Goal: Find specific page/section

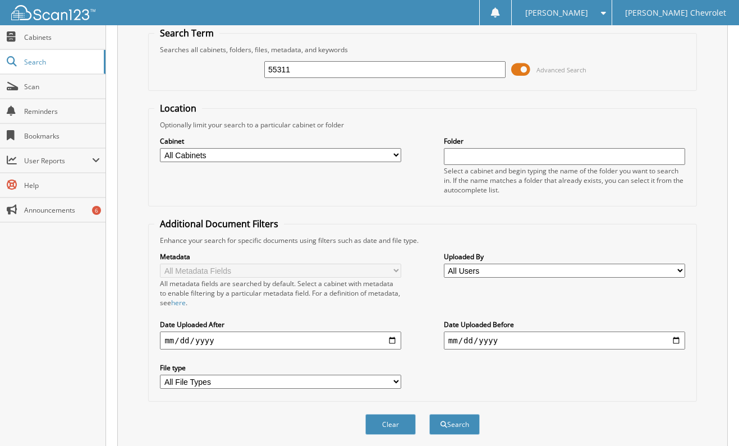
scroll to position [82, 0]
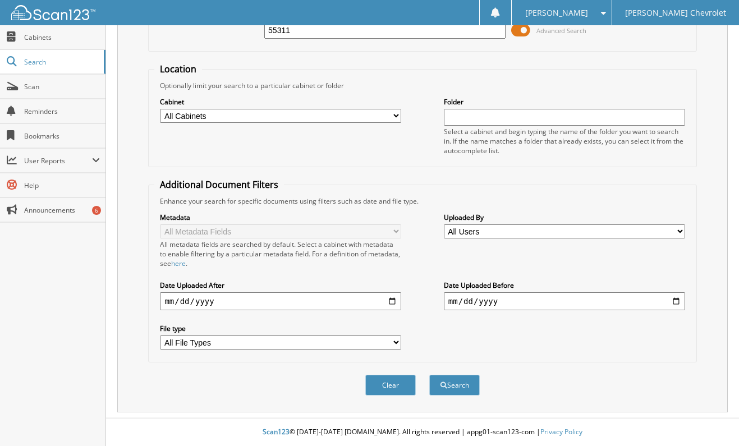
type input "55311"
click at [464, 382] on button "Search" at bounding box center [454, 385] width 50 height 21
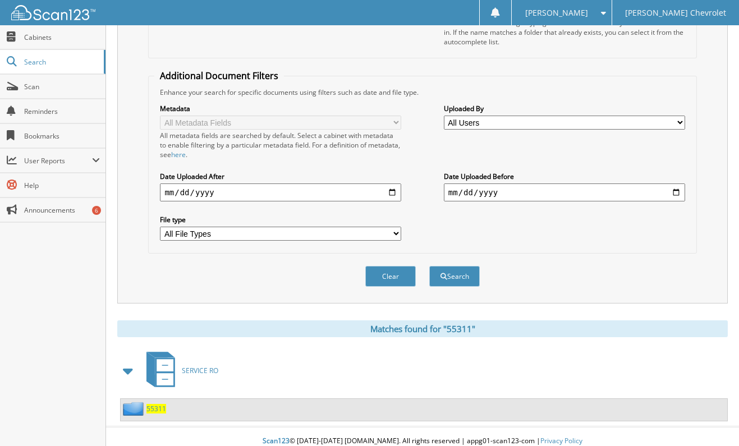
scroll to position [200, 0]
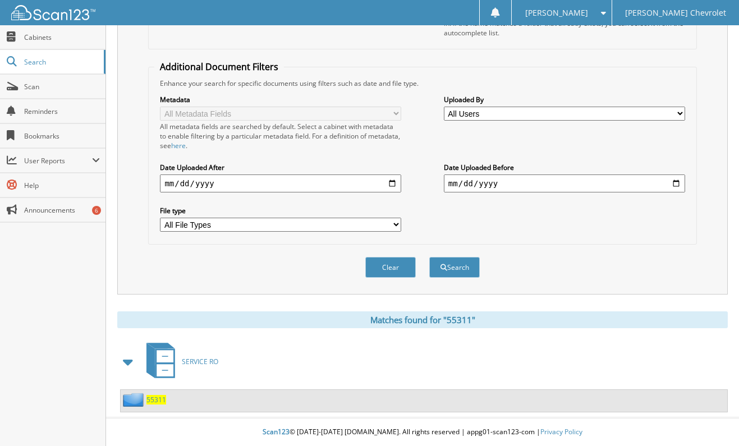
click at [154, 399] on span "55311" at bounding box center [156, 400] width 20 height 10
